Goal: Transaction & Acquisition: Purchase product/service

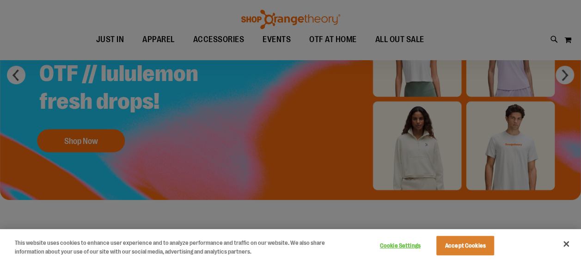
scroll to position [97, 0]
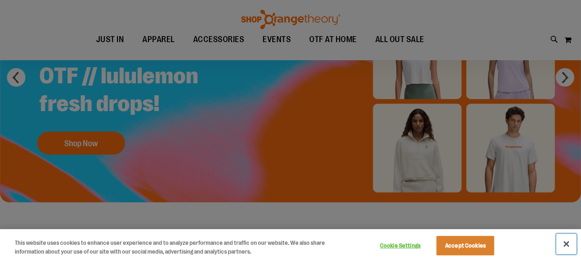
click at [562, 246] on button "Close" at bounding box center [566, 243] width 20 height 20
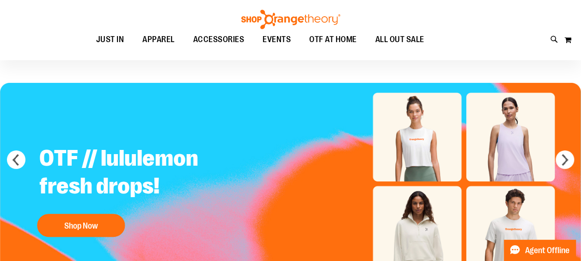
scroll to position [12, 0]
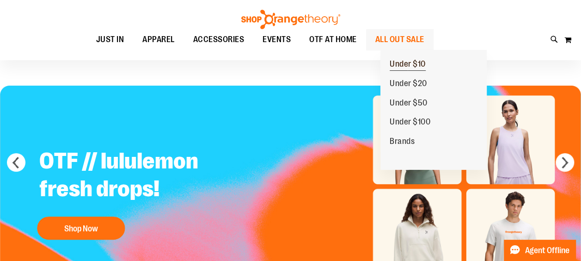
click at [410, 69] on span "Under $10" at bounding box center [407, 65] width 36 height 12
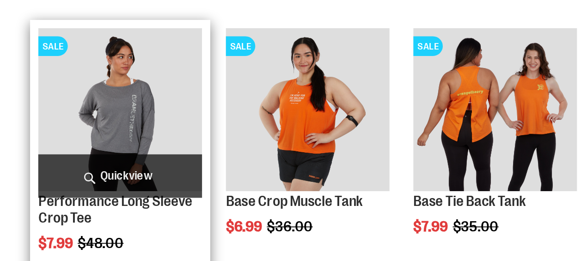
scroll to position [345, 0]
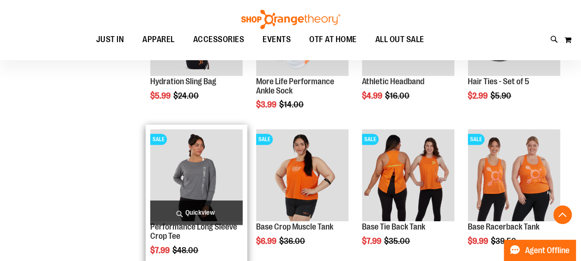
click at [110, 118] on div "**********" at bounding box center [290, 59] width 548 height 529
click at [177, 156] on img "product" at bounding box center [196, 175] width 92 height 92
